Goal: Find specific page/section: Find specific page/section

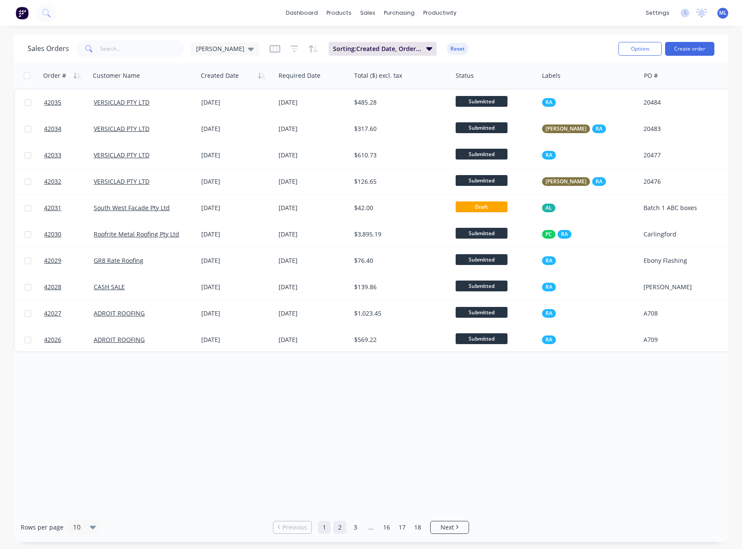
click at [345, 525] on link "2" at bounding box center [340, 527] width 13 height 13
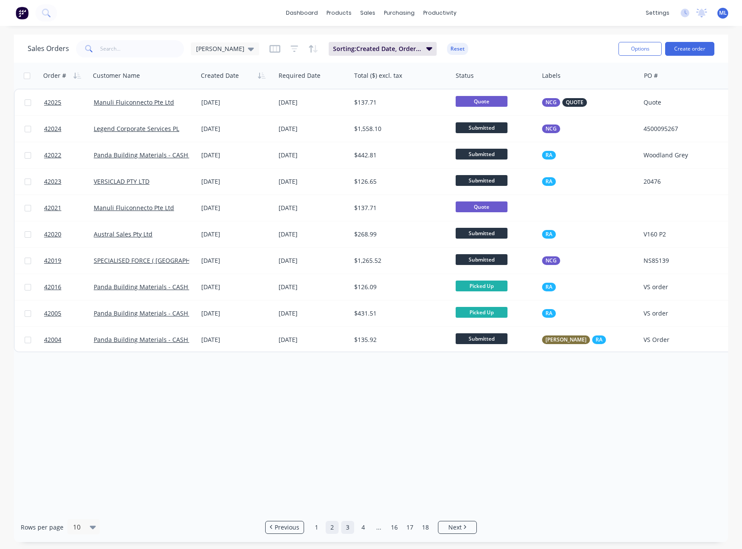
click at [349, 529] on link "3" at bounding box center [347, 527] width 13 height 13
